Goal: Information Seeking & Learning: Find specific fact

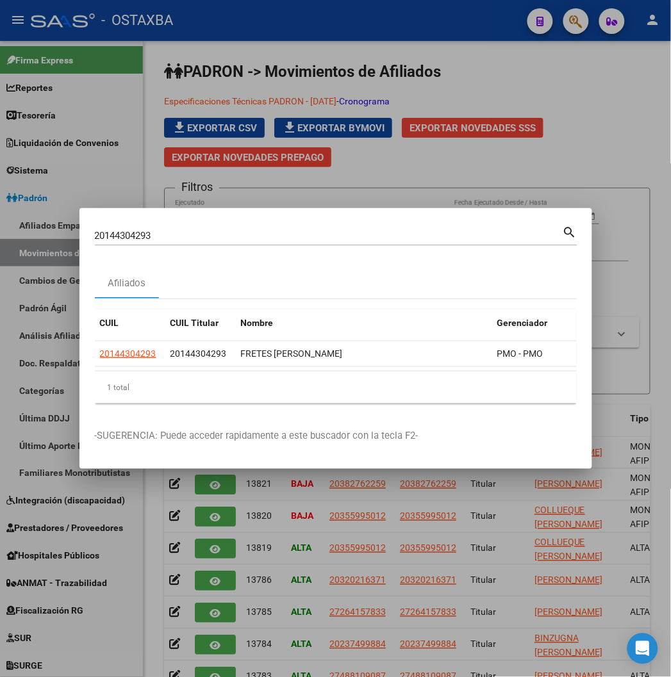
click at [75, 20] on div at bounding box center [335, 338] width 671 height 677
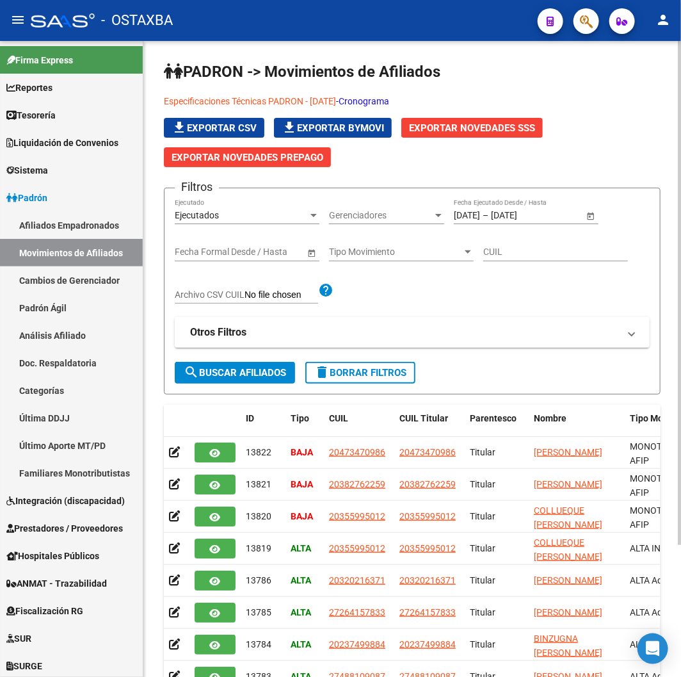
click at [241, 214] on div "Ejecutados" at bounding box center [241, 215] width 133 height 11
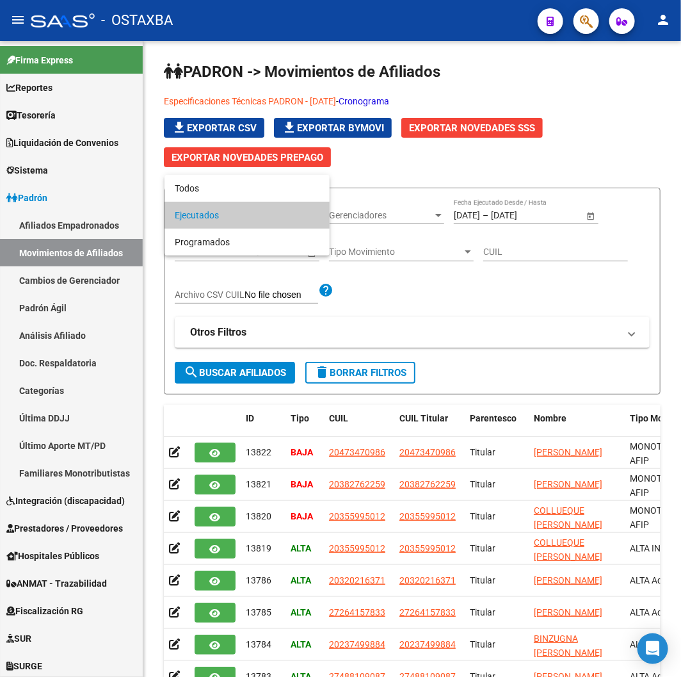
click at [513, 302] on div at bounding box center [340, 338] width 681 height 677
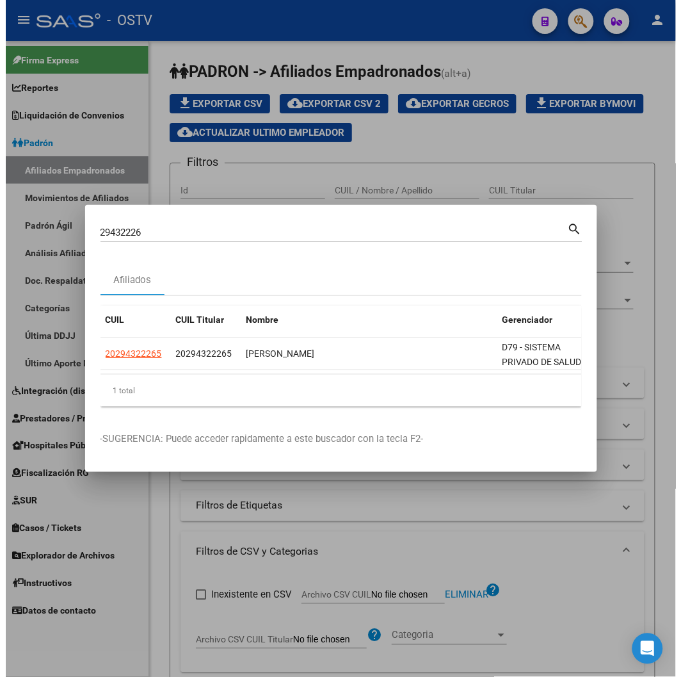
scroll to position [0, 323]
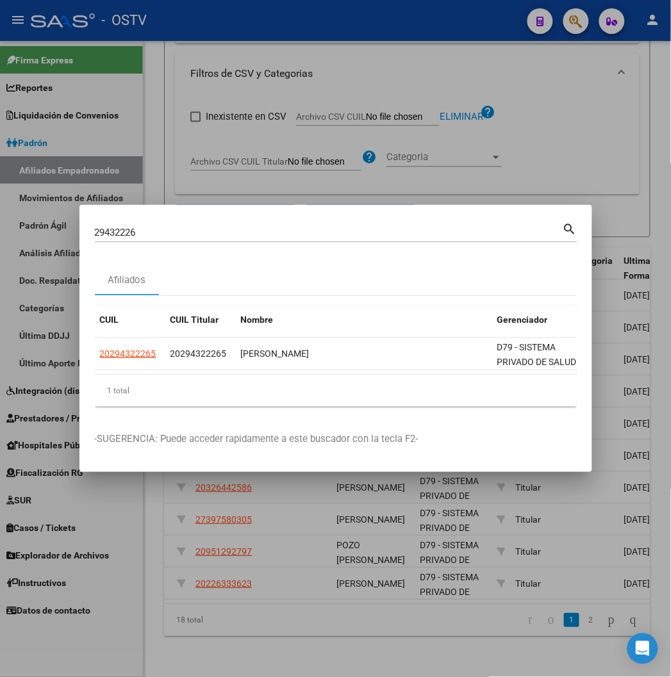
click at [130, 22] on div at bounding box center [335, 338] width 671 height 677
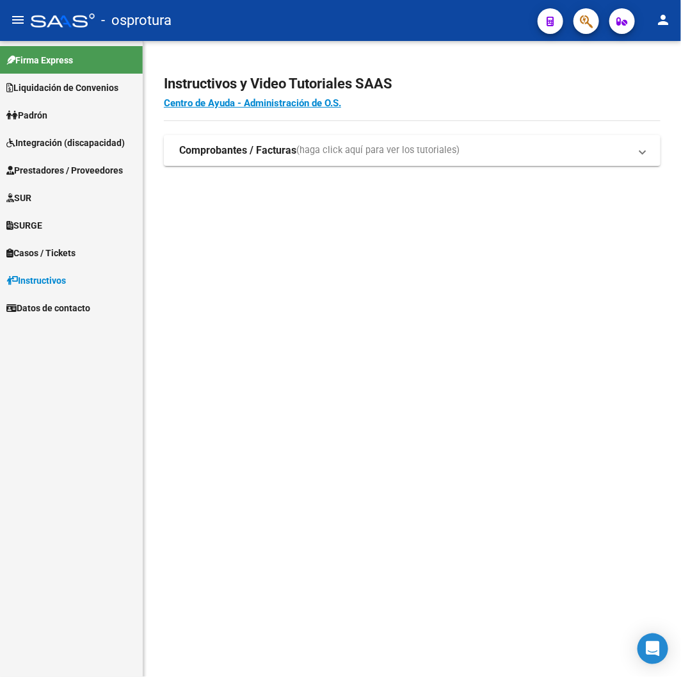
click at [598, 29] on div at bounding box center [582, 21] width 36 height 26
click at [591, 29] on span "button" at bounding box center [586, 21] width 13 height 26
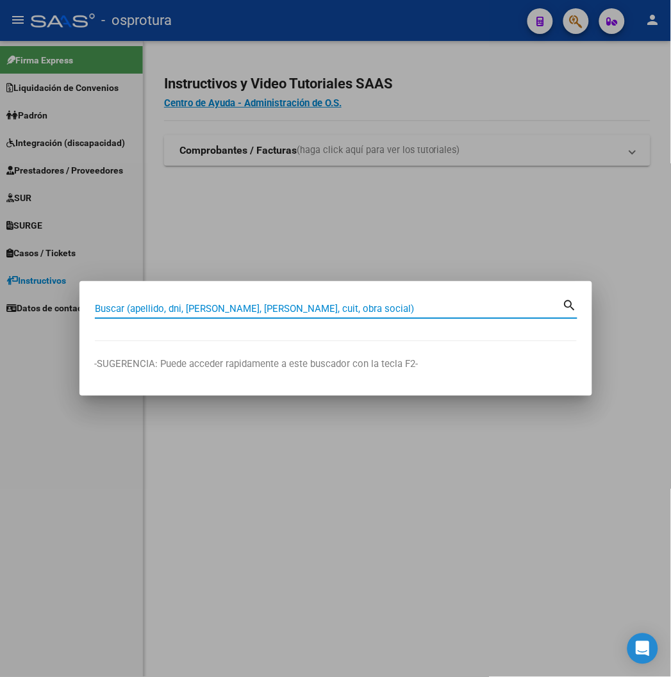
drag, startPoint x: 587, startPoint y: 35, endPoint x: 544, endPoint y: 53, distance: 46.8
click at [587, 35] on div at bounding box center [335, 338] width 671 height 677
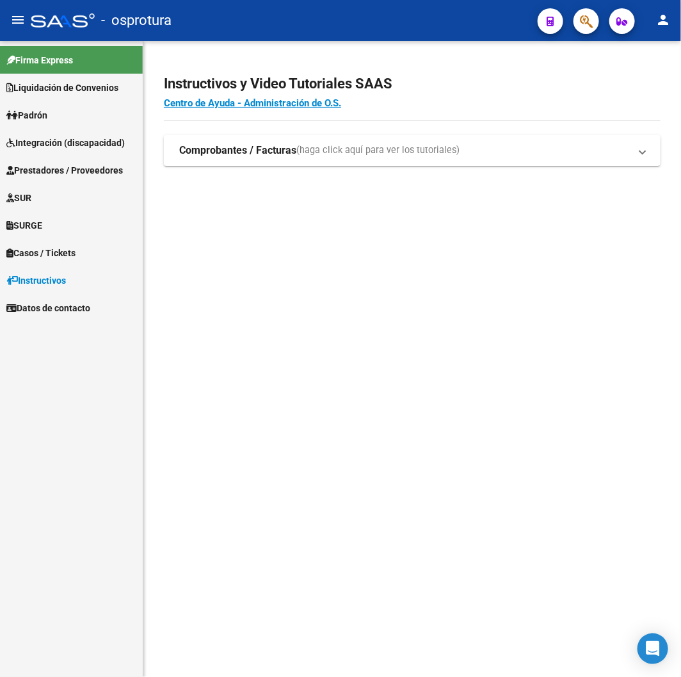
click at [29, 108] on span "Padrón" at bounding box center [26, 115] width 41 height 14
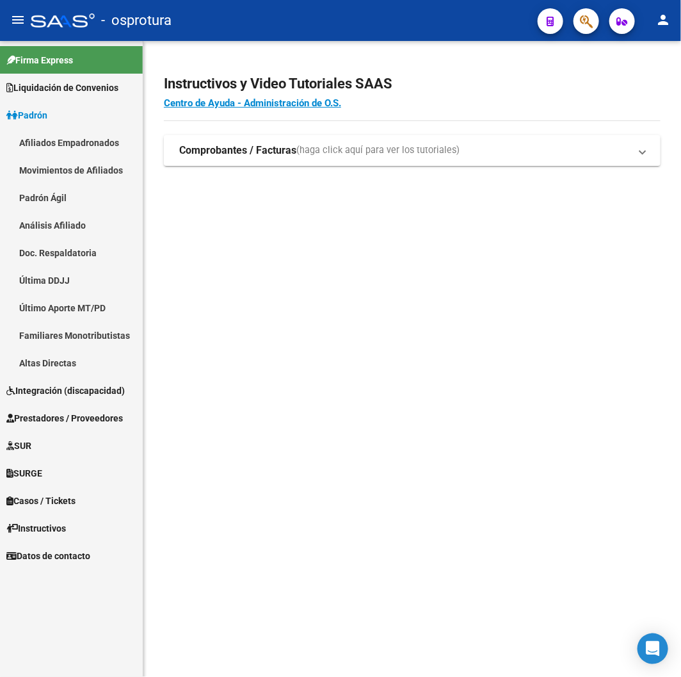
click at [94, 147] on link "Afiliados Empadronados" at bounding box center [71, 143] width 143 height 28
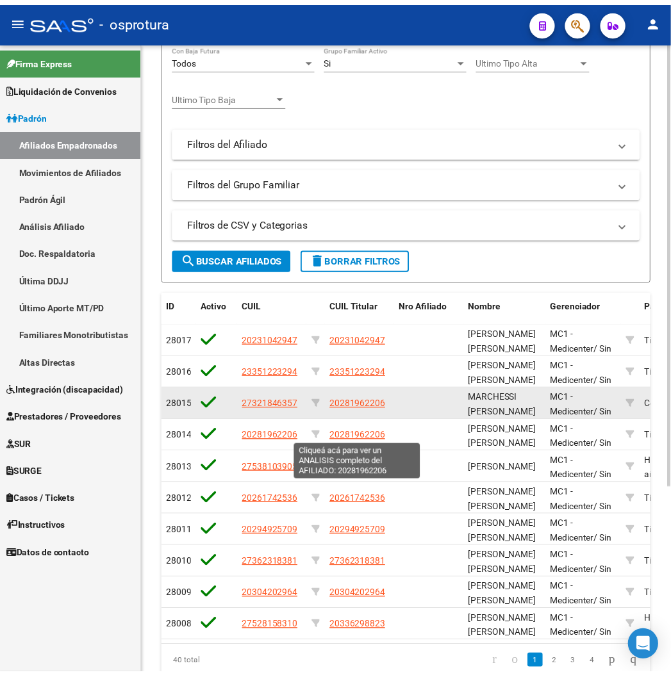
scroll to position [213, 0]
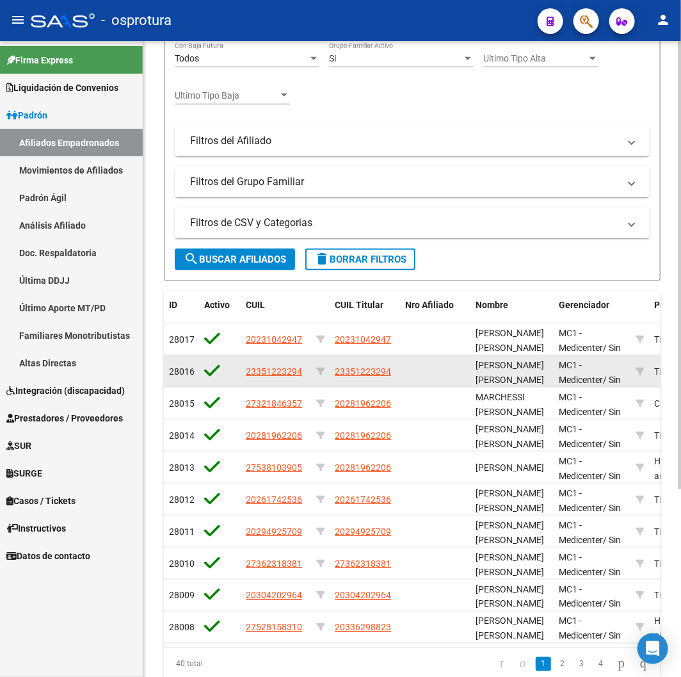
click at [351, 384] on datatable-body-cell "23351223294" at bounding box center [365, 370] width 70 height 31
click at [355, 359] on datatable-body-cell "23351223294" at bounding box center [365, 370] width 70 height 31
click at [354, 368] on span "23351223294" at bounding box center [363, 371] width 56 height 10
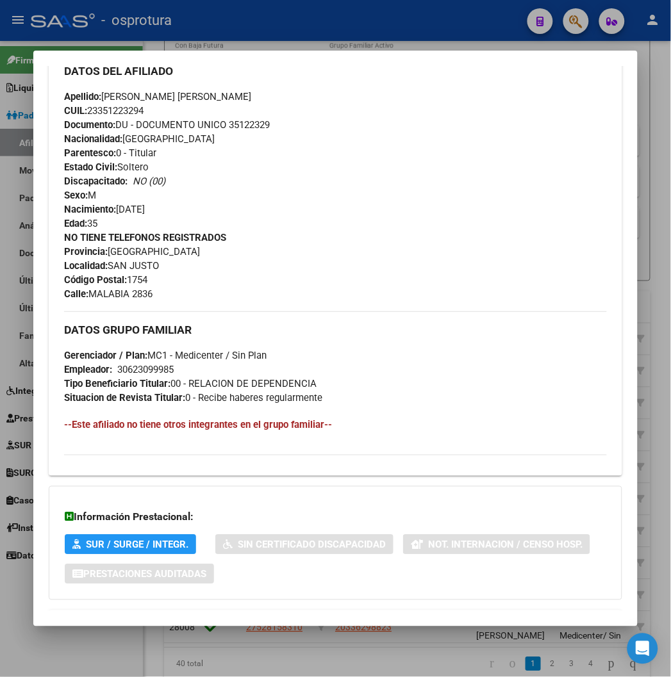
scroll to position [498, 0]
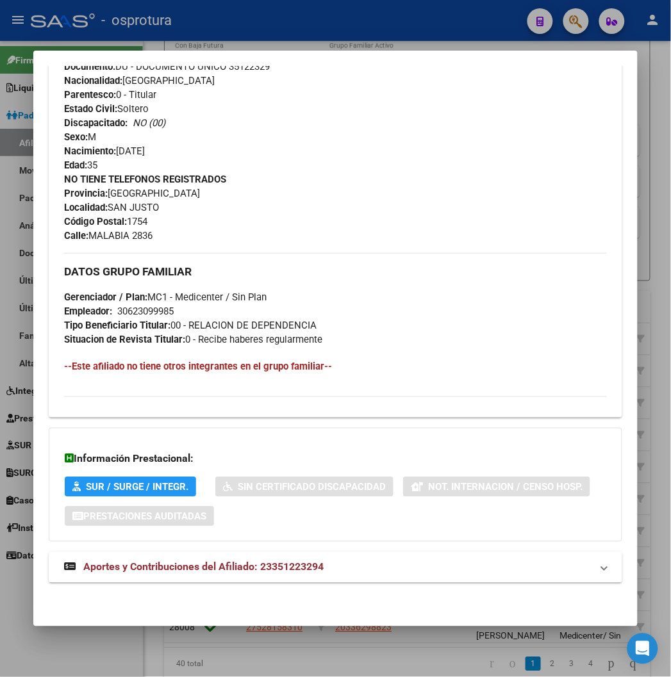
click at [218, 564] on span "Aportes y Contribuciones del Afiliado: 23351223294" at bounding box center [203, 567] width 240 height 12
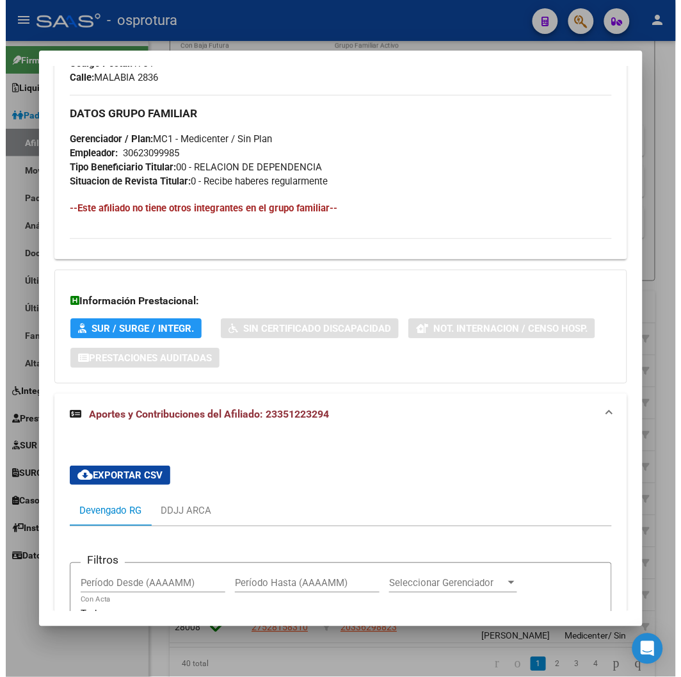
scroll to position [920, 0]
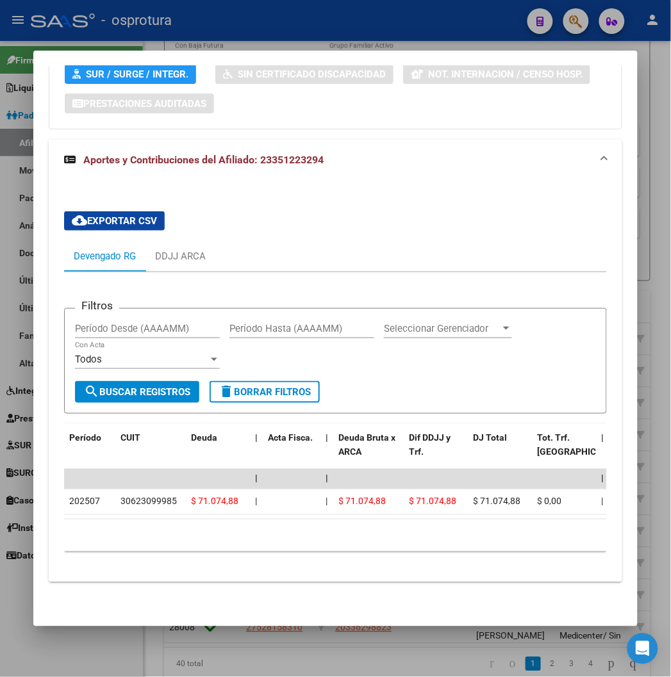
click at [374, 26] on div at bounding box center [335, 338] width 671 height 677
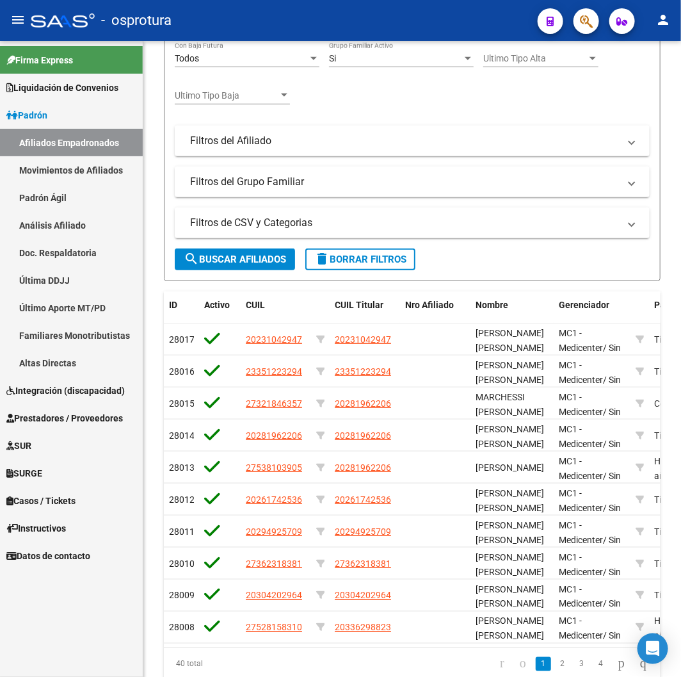
click at [664, 12] on mat-icon "person" at bounding box center [663, 19] width 15 height 15
click at [633, 54] on button "person Mi Perfil" at bounding box center [637, 53] width 78 height 31
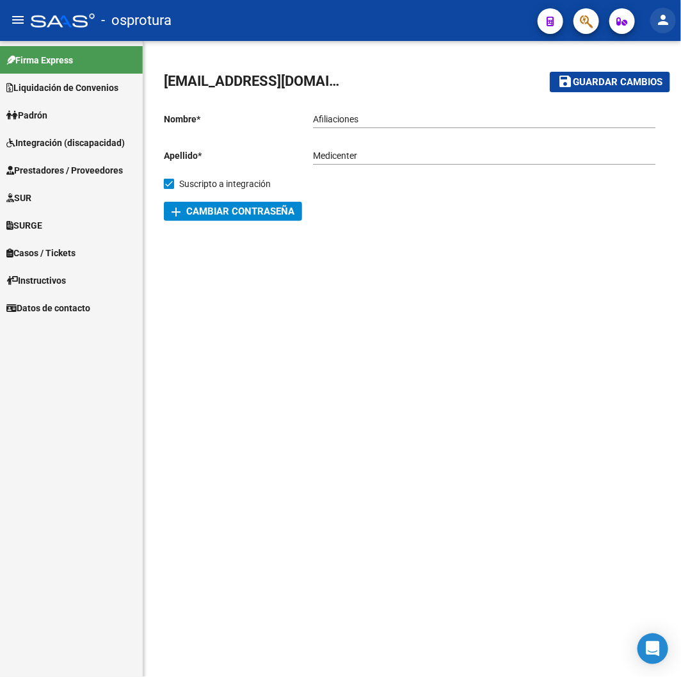
click at [661, 24] on mat-icon "person" at bounding box center [663, 19] width 15 height 15
click at [638, 90] on button "exit_to_app Salir" at bounding box center [637, 84] width 78 height 31
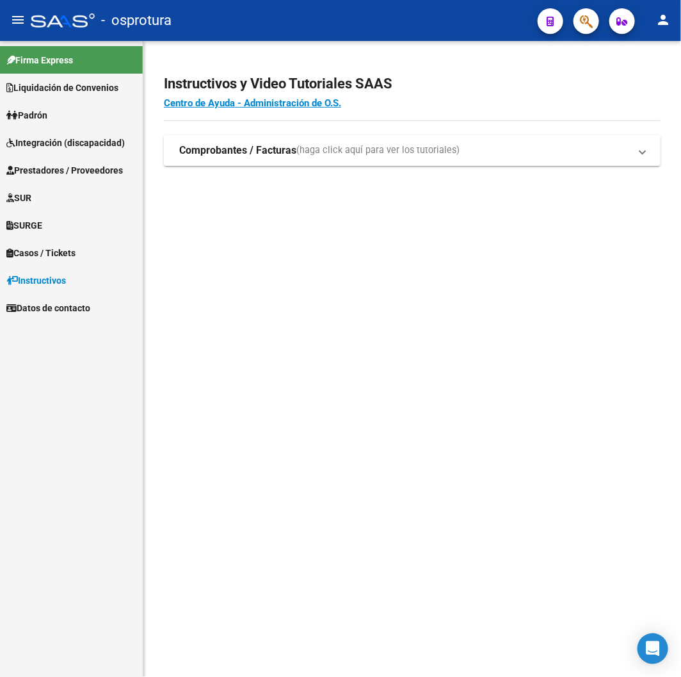
click at [669, 5] on mat-toolbar "menu - osprotura person" at bounding box center [340, 20] width 681 height 41
click at [664, 13] on mat-icon "person" at bounding box center [663, 19] width 15 height 15
click at [608, 94] on button "exit_to_app Salir" at bounding box center [637, 84] width 78 height 31
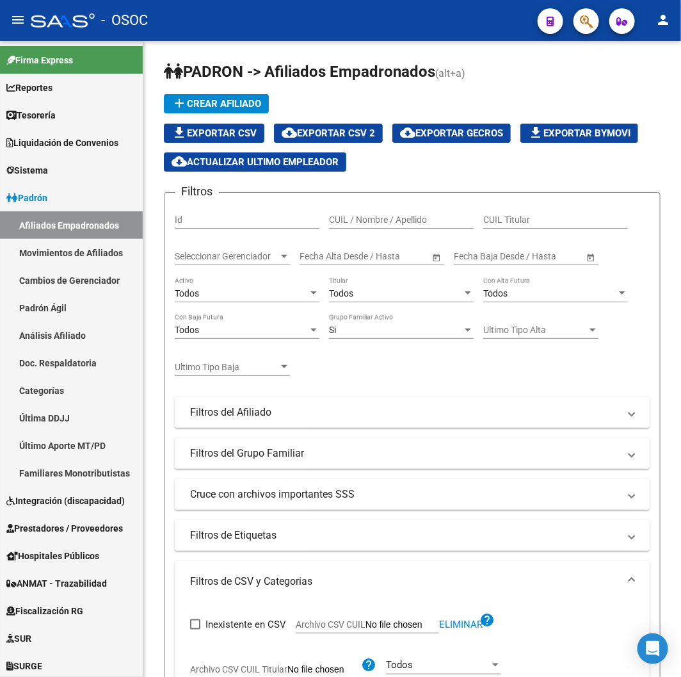
click at [580, 24] on icon "button" at bounding box center [586, 21] width 13 height 15
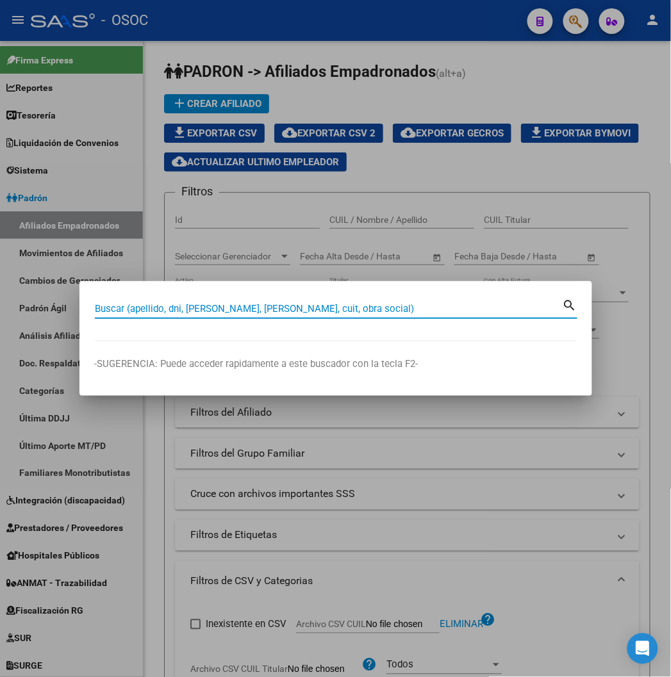
paste input "13243861"
type input "13243861"
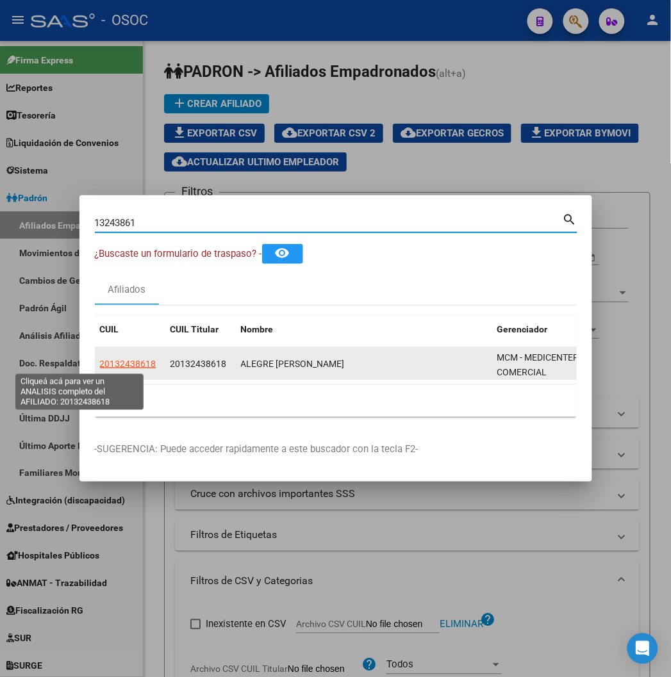
click at [100, 364] on span "20132438618" at bounding box center [128, 364] width 56 height 10
type textarea "20132438618"
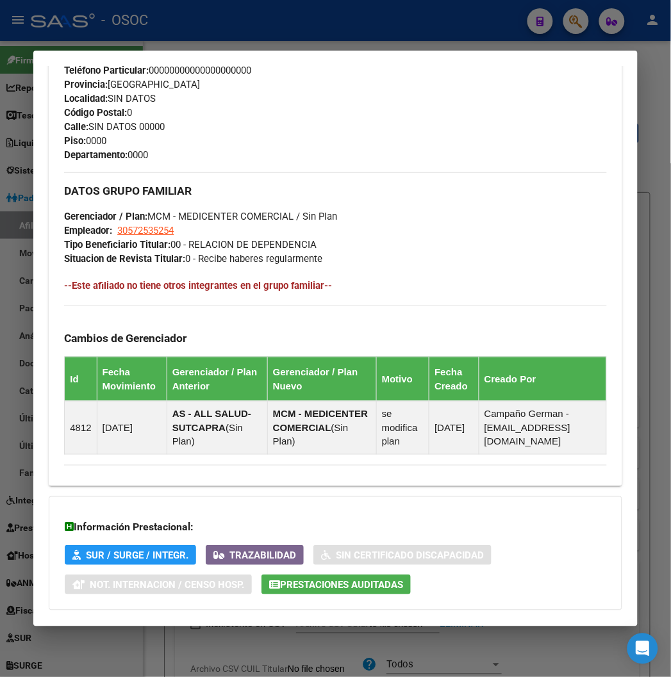
scroll to position [731, 0]
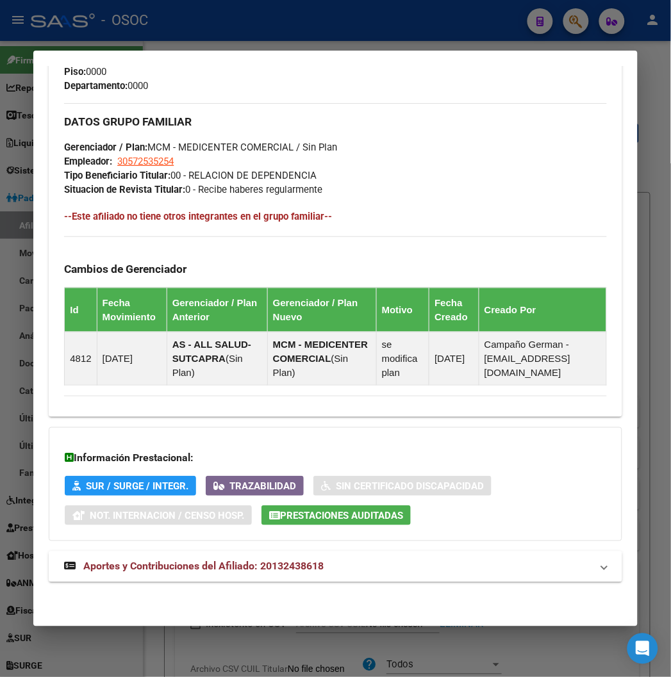
click at [325, 577] on mat-expansion-panel-header "Aportes y Contribuciones del Afiliado: 20132438618" at bounding box center [335, 566] width 573 height 31
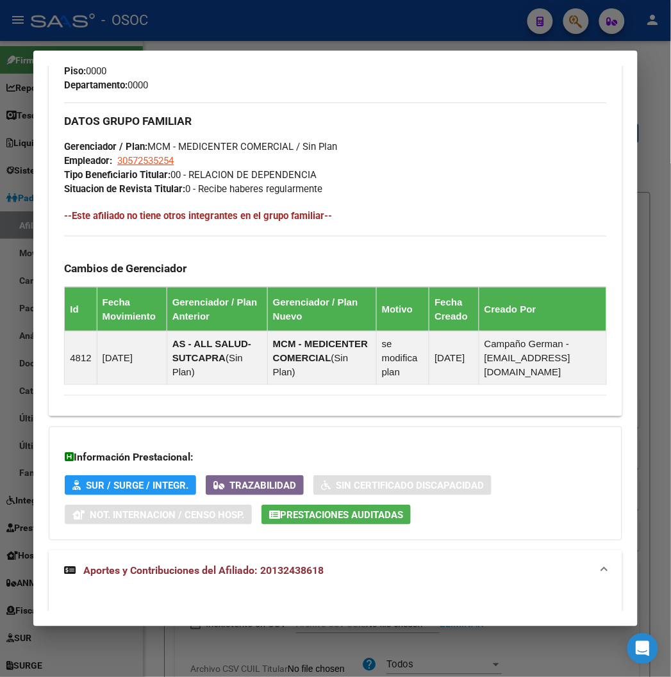
click at [325, 575] on mat-panel-title "Aportes y Contribuciones del Afiliado: 20132438618" at bounding box center [327, 571] width 526 height 15
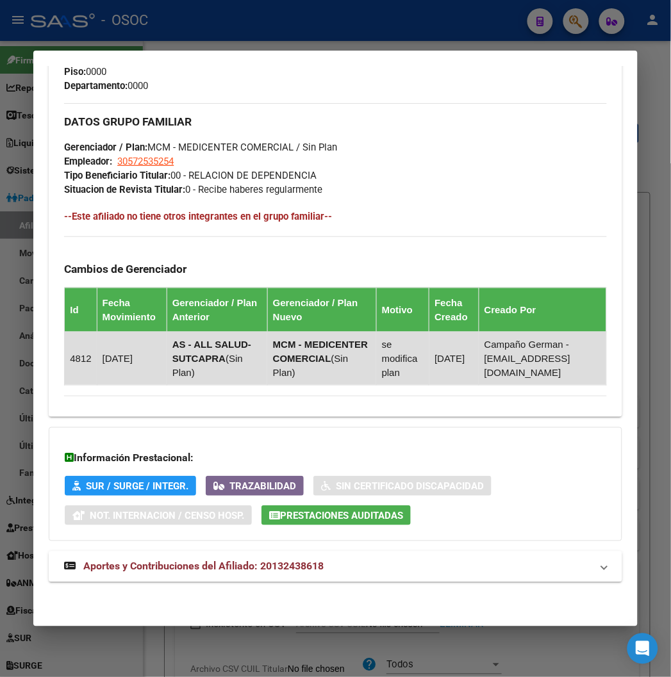
click at [180, 347] on strong "AS - ALL SALUD-SUTCAPRA" at bounding box center [211, 351] width 79 height 25
click at [118, 348] on td "07/04/2025" at bounding box center [132, 358] width 70 height 53
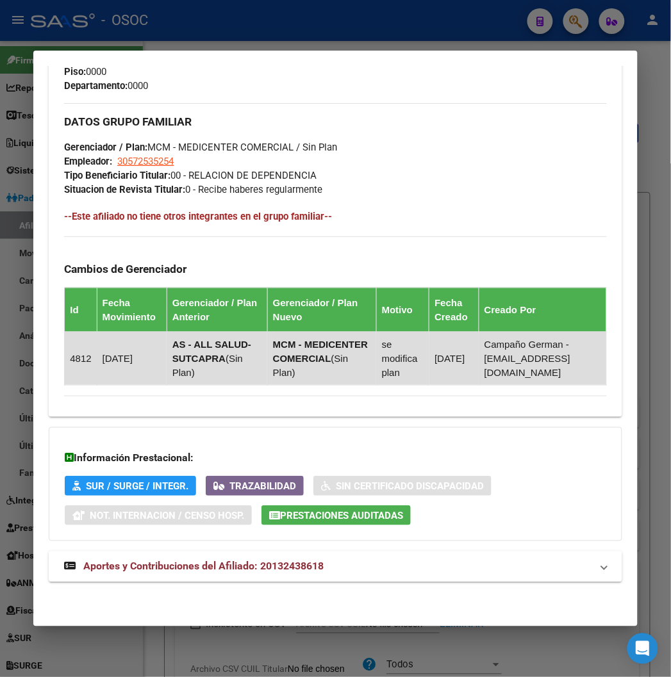
click at [172, 341] on strong "AS - ALL SALUD-SUTCAPRA" at bounding box center [211, 351] width 79 height 25
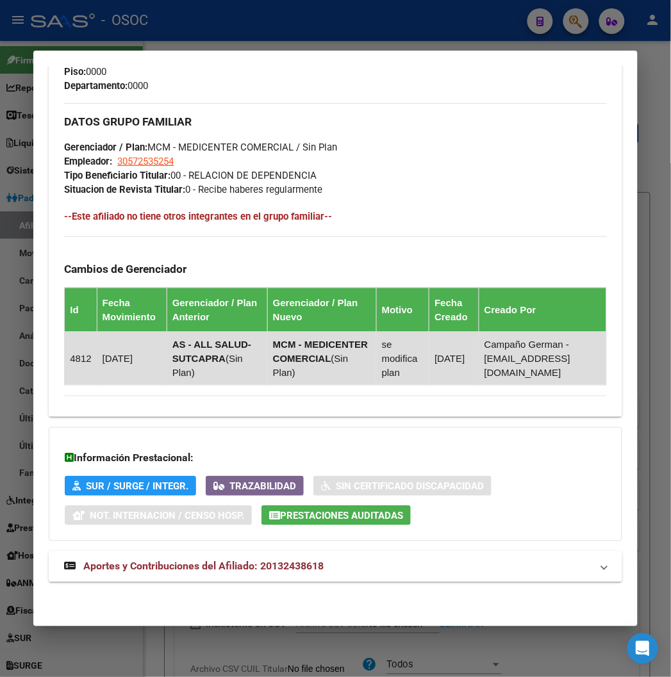
click at [273, 361] on strong "MCM - MEDICENTER COMERCIAL" at bounding box center [320, 351] width 95 height 25
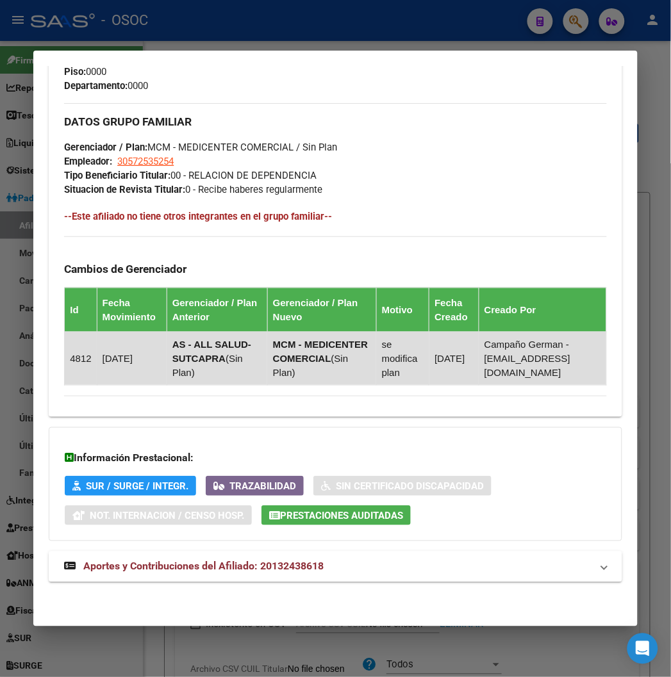
click at [273, 361] on strong "MCM - MEDICENTER COMERCIAL" at bounding box center [320, 351] width 95 height 25
click at [289, 346] on strong "MCM - MEDICENTER COMERCIAL" at bounding box center [320, 351] width 95 height 25
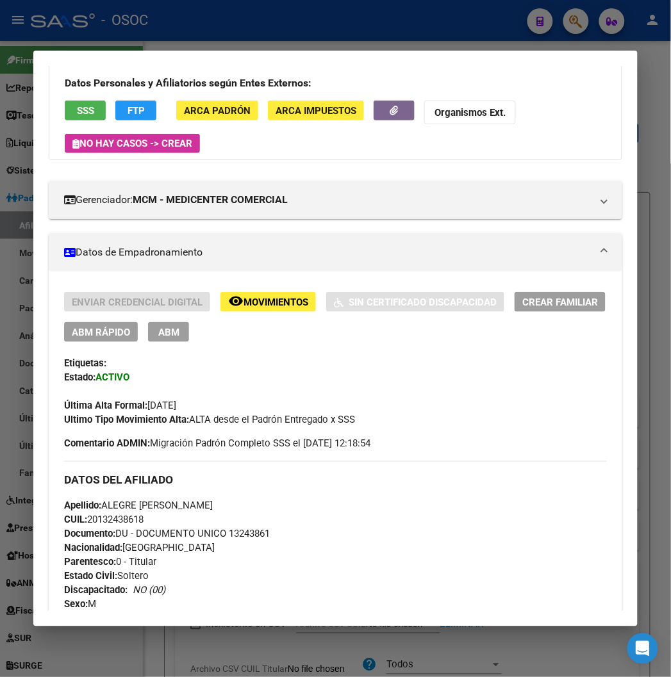
scroll to position [0, 0]
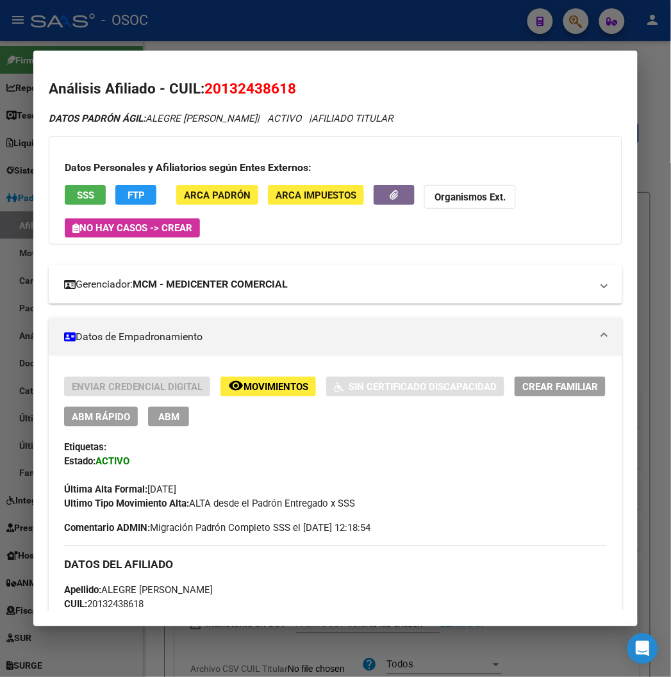
click at [212, 291] on strong "MCM - MEDICENTER COMERCIAL" at bounding box center [210, 284] width 155 height 15
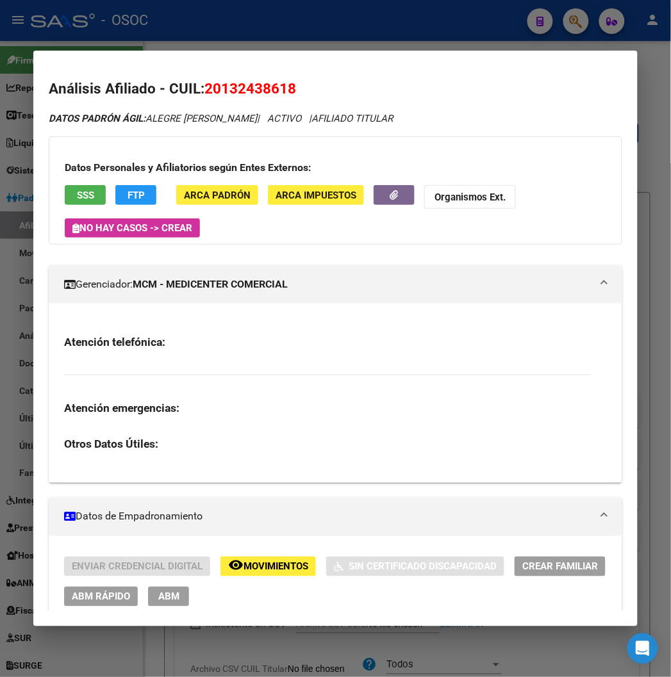
click at [208, 291] on strong "MCM - MEDICENTER COMERCIAL" at bounding box center [210, 284] width 155 height 15
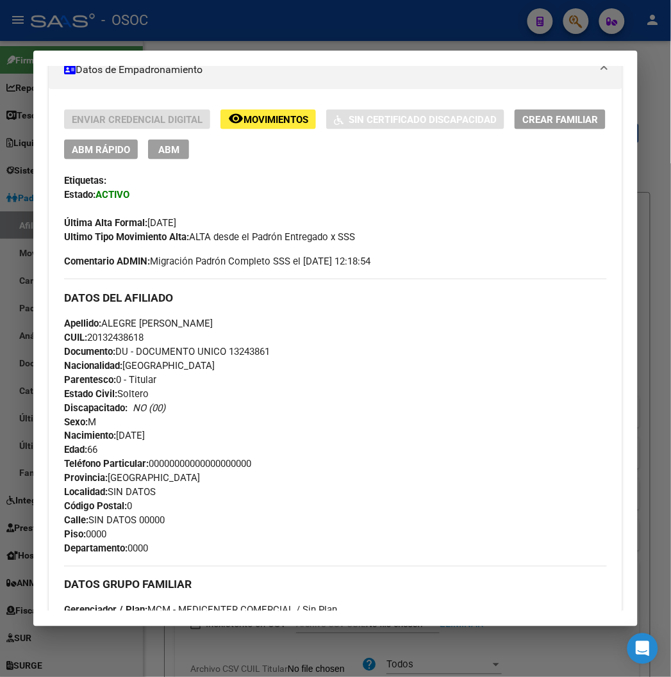
scroll to position [284, 0]
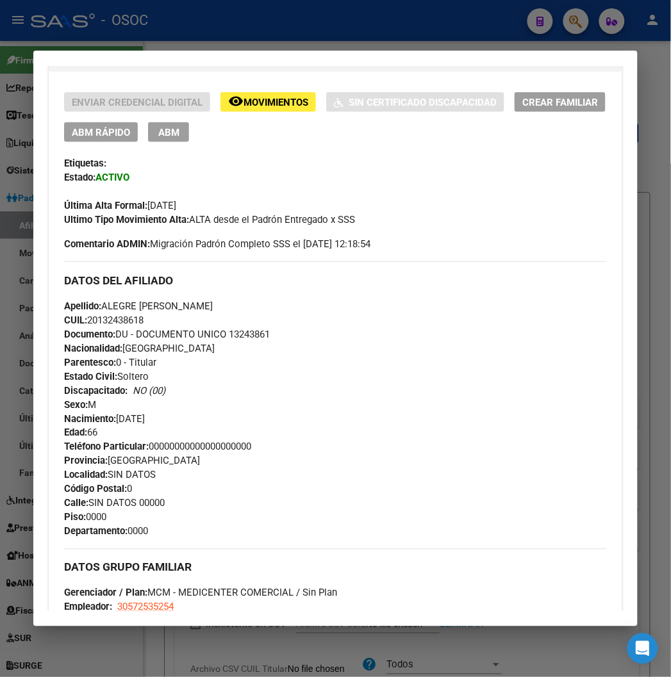
click at [222, 329] on span "Documento: DU - DOCUMENTO UNICO 13243861" at bounding box center [167, 335] width 206 height 12
copy span "13243861"
click at [245, 339] on div "Apellido: ALEGRE JORGE RAMON CUIL: 20132438618 Documento: DU - DOCUMENTO UNICO …" at bounding box center [335, 369] width 542 height 141
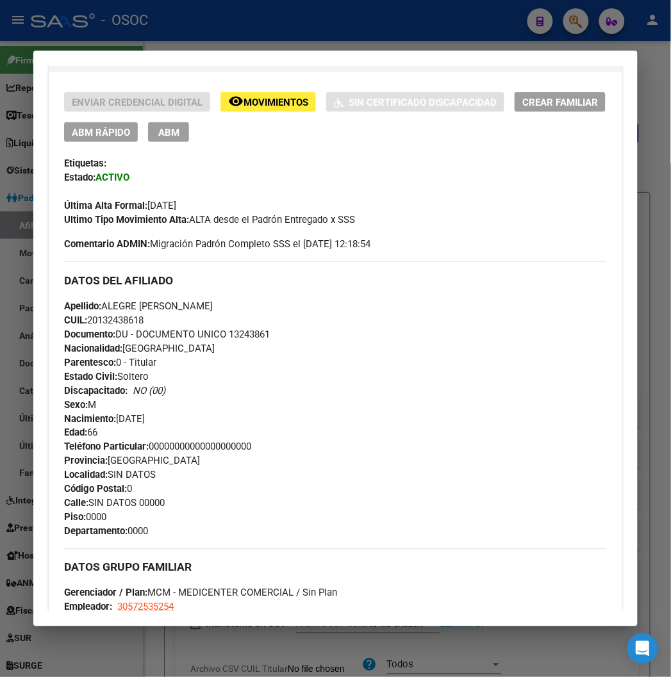
click at [249, 462] on div "Teléfono Particular: 00000000000000000000 Provincia: Buenos Aires Localidad: SI…" at bounding box center [335, 489] width 542 height 99
